Goal: Use online tool/utility: Utilize a website feature to perform a specific function

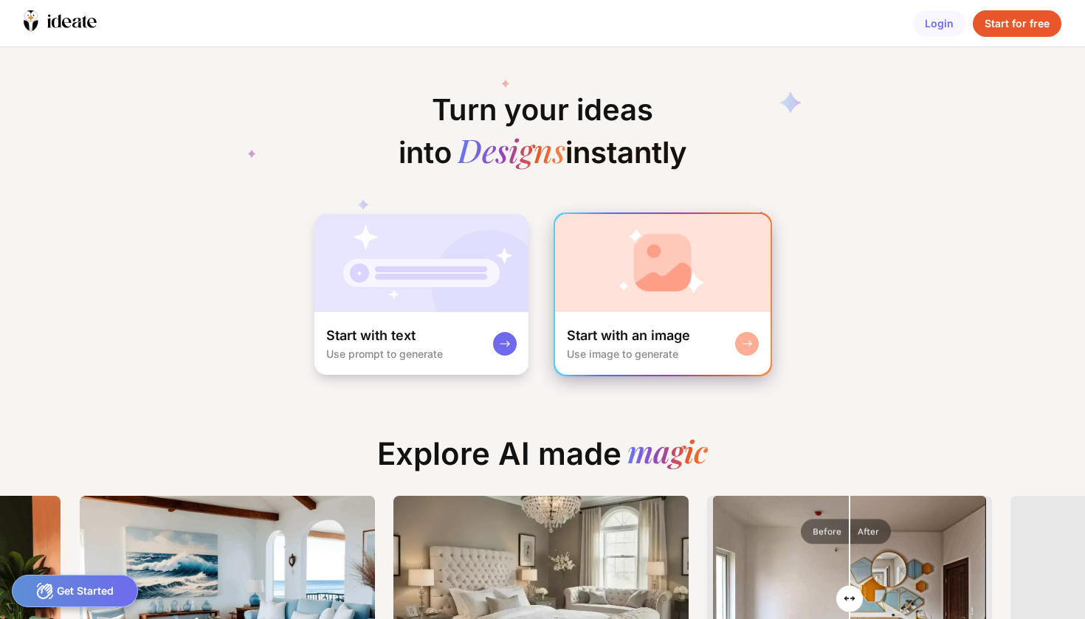
click at [749, 237] on img at bounding box center [663, 263] width 216 height 98
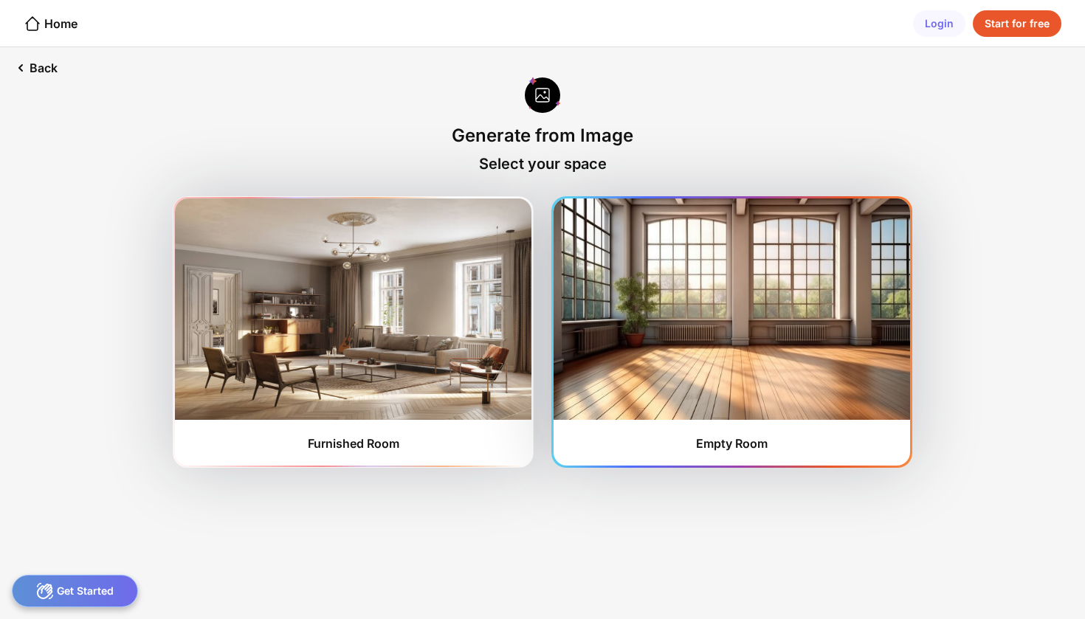
click at [692, 286] on img at bounding box center [732, 310] width 357 height 222
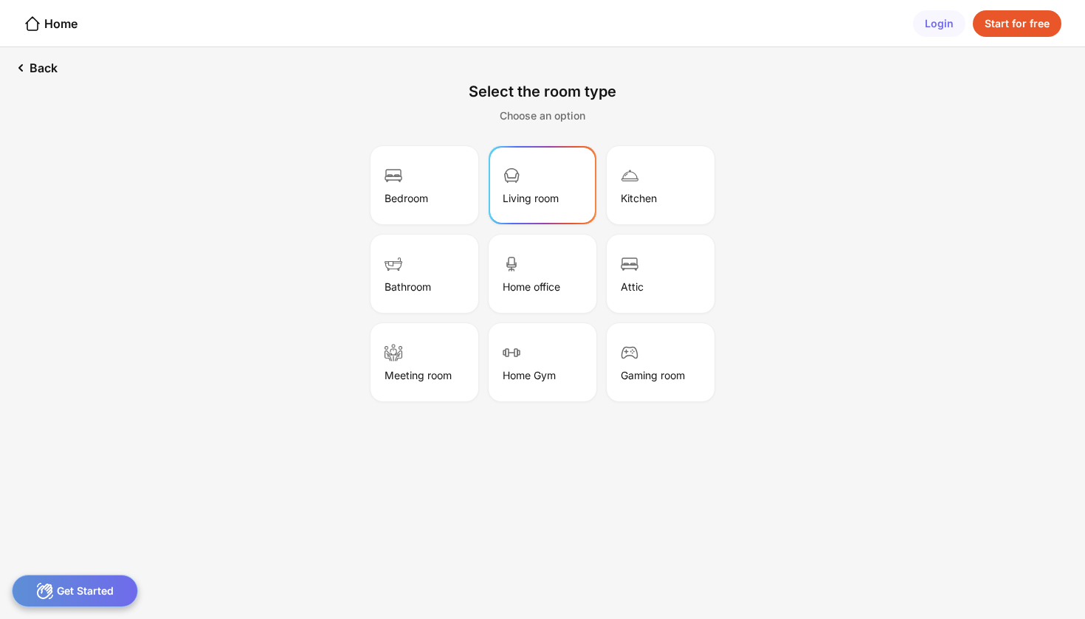
click at [537, 176] on div "Living room" at bounding box center [542, 185] width 103 height 74
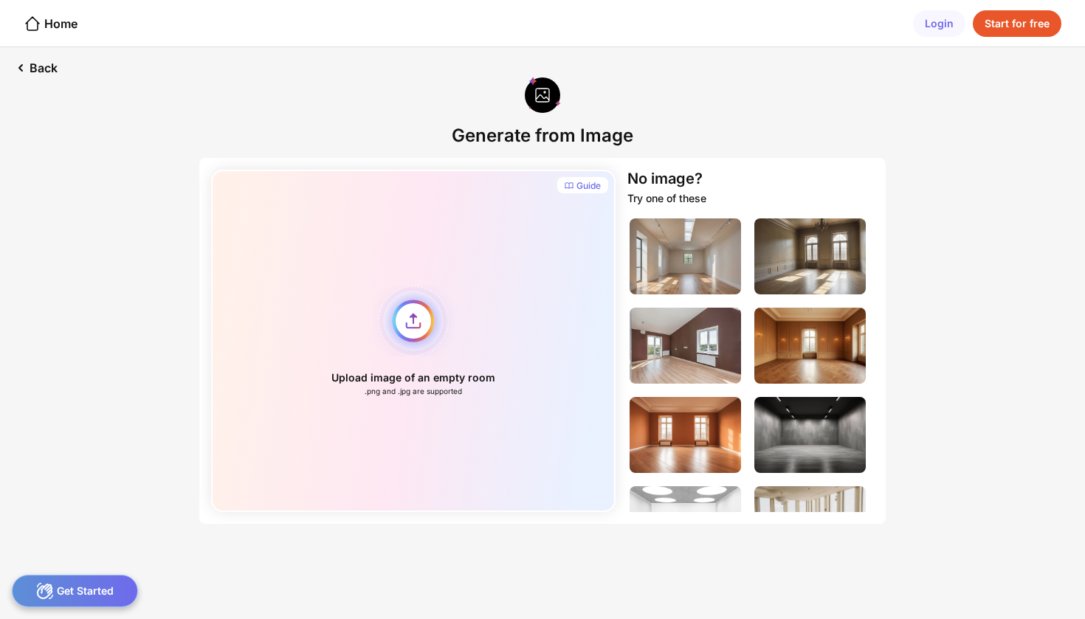
click at [421, 326] on div "Upload image of an empty room .png and .jpg are supported" at bounding box center [413, 341] width 405 height 343
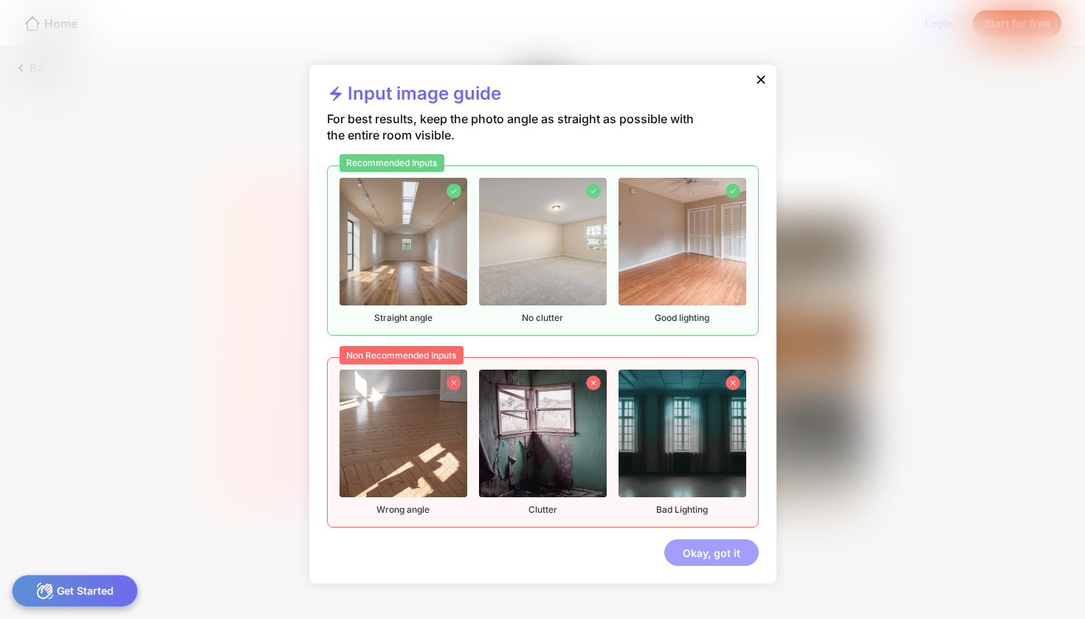
click at [750, 560] on div "Okay, got it" at bounding box center [712, 553] width 95 height 27
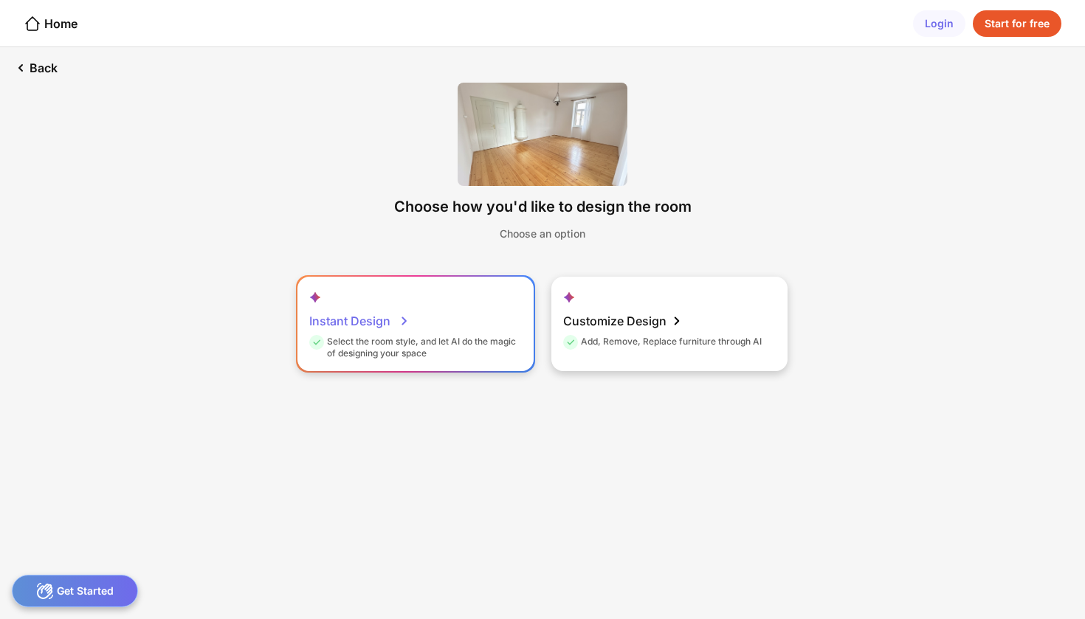
click at [490, 321] on div "Instant Design Select the room style, and let AI do the magic of designing your…" at bounding box center [416, 324] width 236 height 95
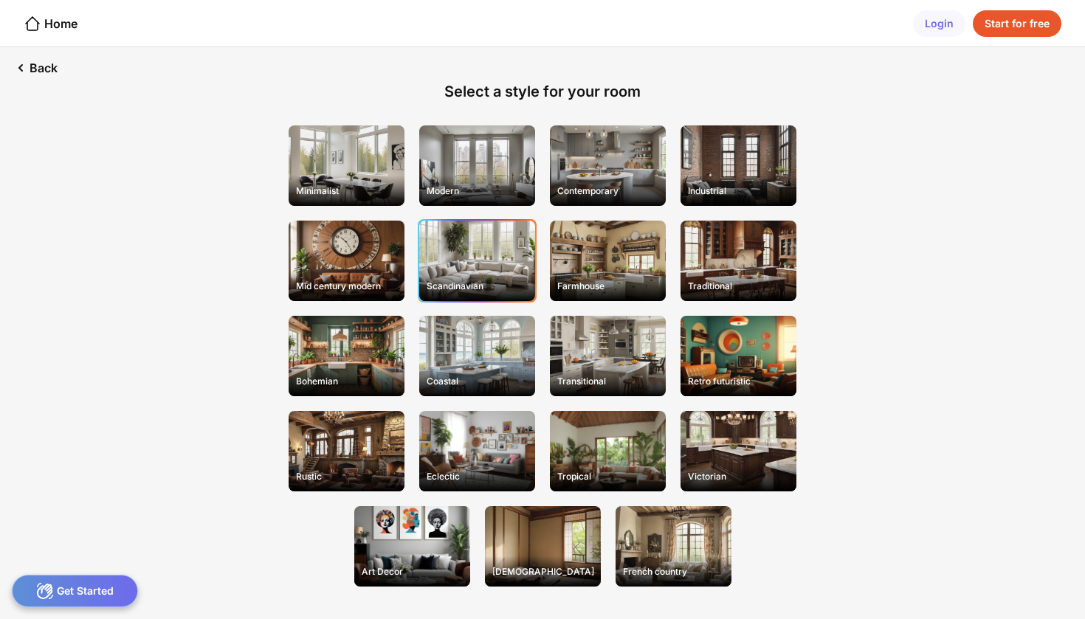
click at [488, 264] on div "Scandinavian" at bounding box center [477, 261] width 116 height 80
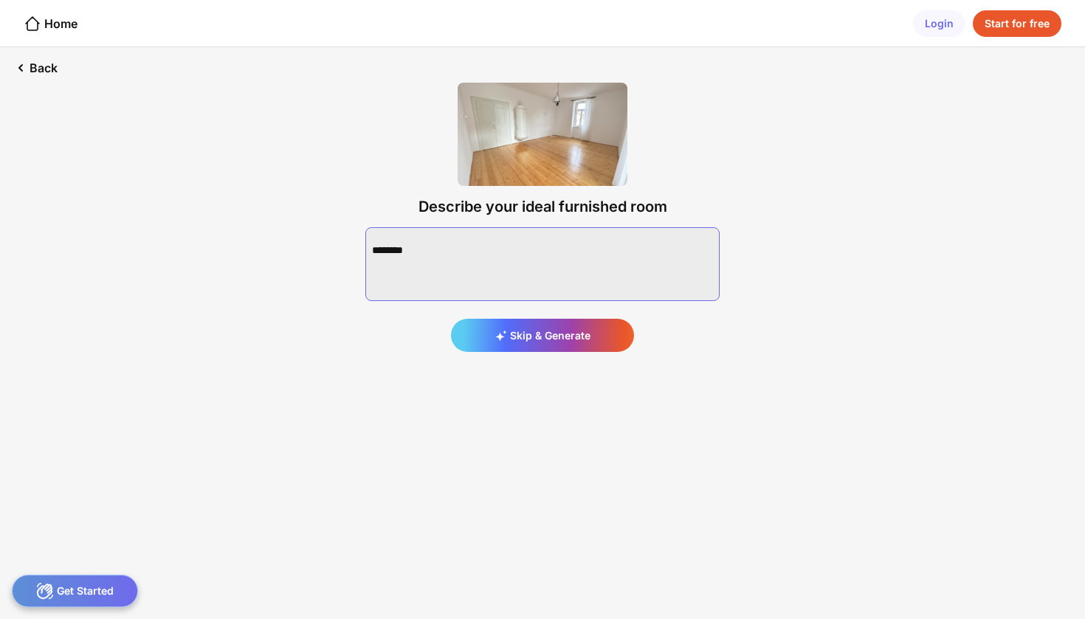
click at [491, 257] on textarea at bounding box center [542, 264] width 354 height 74
click at [293, 295] on div "Back Describe your ideal furnished room Skip & Generate" at bounding box center [542, 333] width 1085 height 572
click at [388, 265] on textarea at bounding box center [542, 264] width 354 height 74
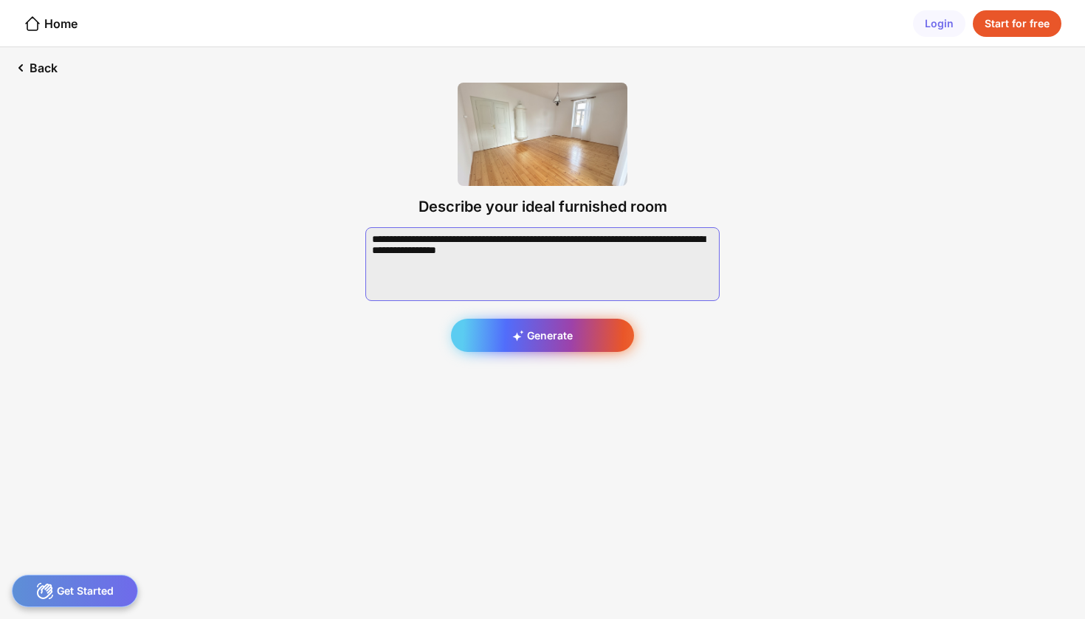
type textarea "**********"
click at [552, 337] on div "Generate" at bounding box center [542, 335] width 183 height 33
click at [952, 18] on div "Login" at bounding box center [939, 23] width 52 height 27
click at [52, 21] on div "Home" at bounding box center [51, 24] width 54 height 18
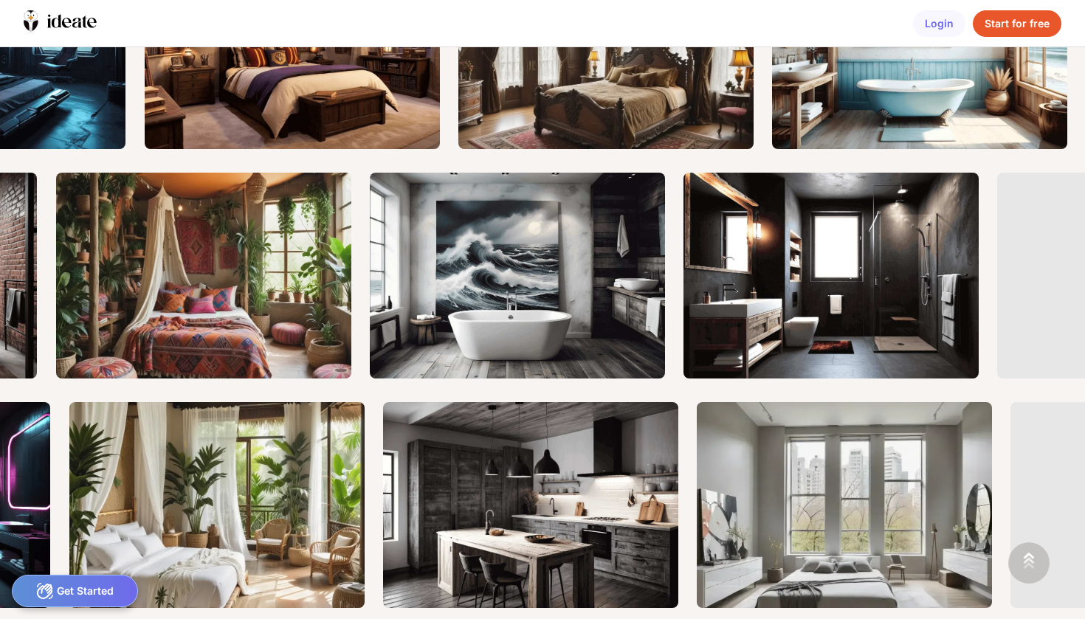
click at [1034, 19] on div "Start for free" at bounding box center [1017, 23] width 89 height 27
